Goal: Find specific page/section: Find specific page/section

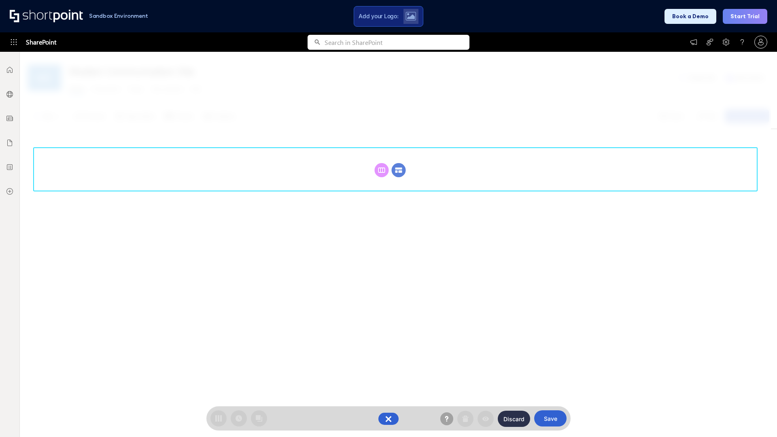
scroll to position [111, 0]
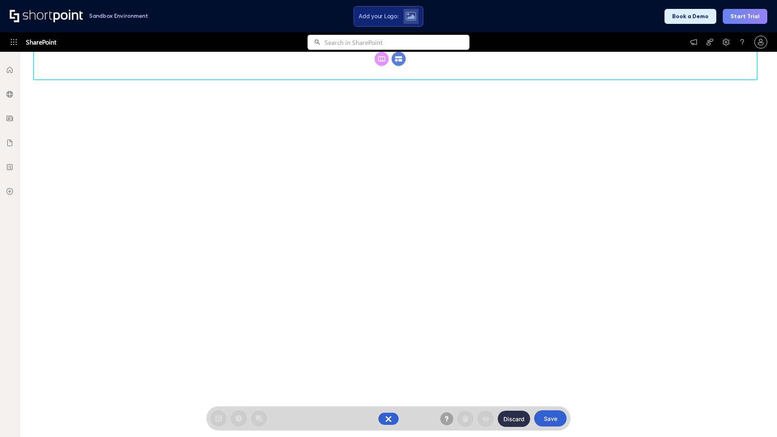
click at [399, 66] on circle at bounding box center [399, 59] width 14 height 14
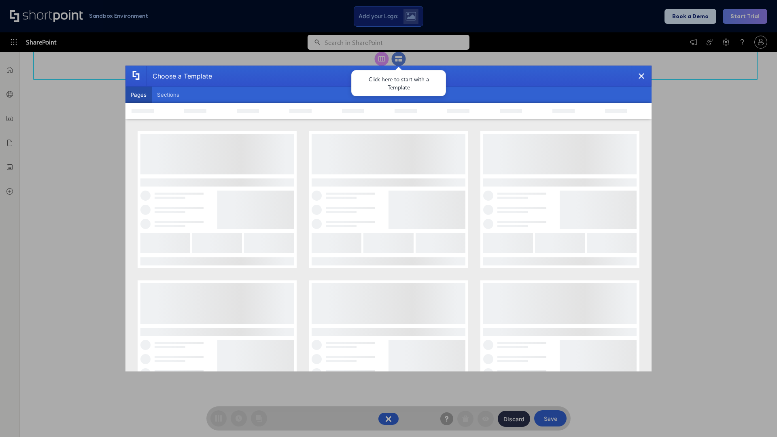
scroll to position [0, 0]
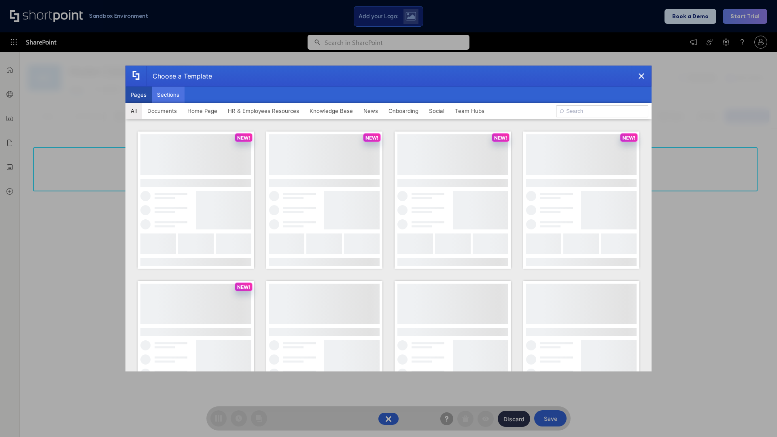
click at [168, 95] on button "Sections" at bounding box center [168, 95] width 33 height 16
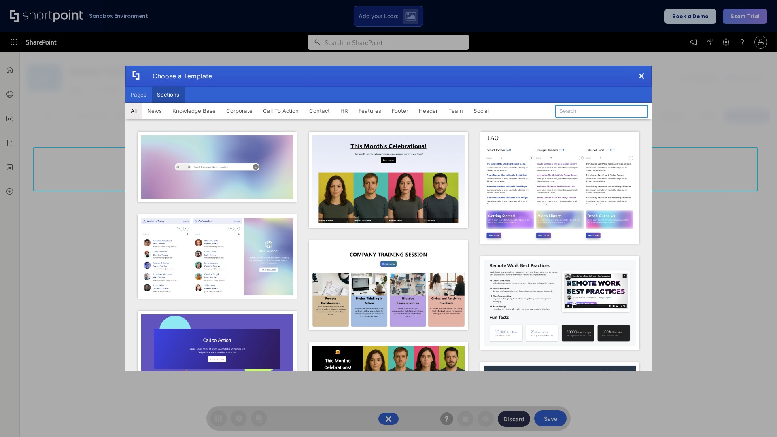
type input "Employee Spotlight 1"
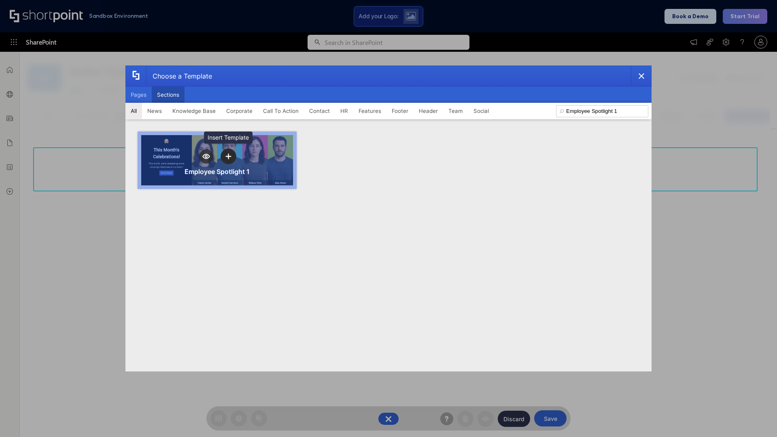
click at [228, 156] on icon "template selector" at bounding box center [228, 156] width 6 height 6
